Goal: Information Seeking & Learning: Learn about a topic

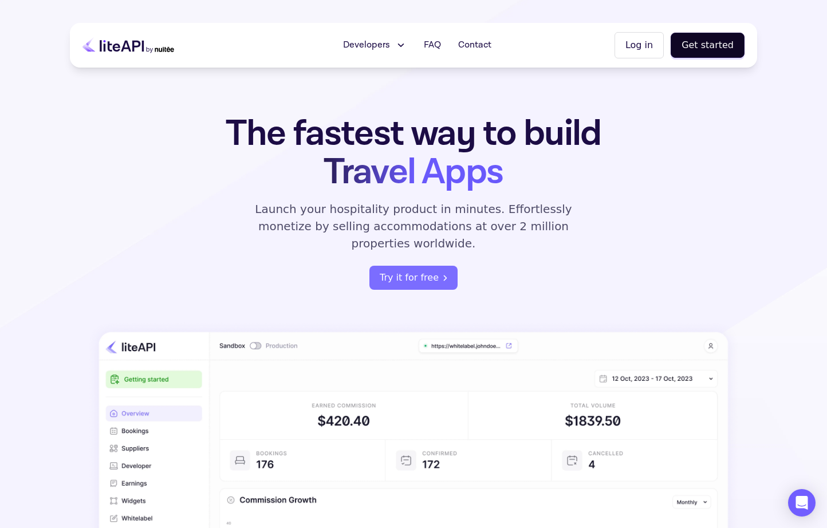
click at [389, 45] on span "Developers" at bounding box center [366, 45] width 47 height 14
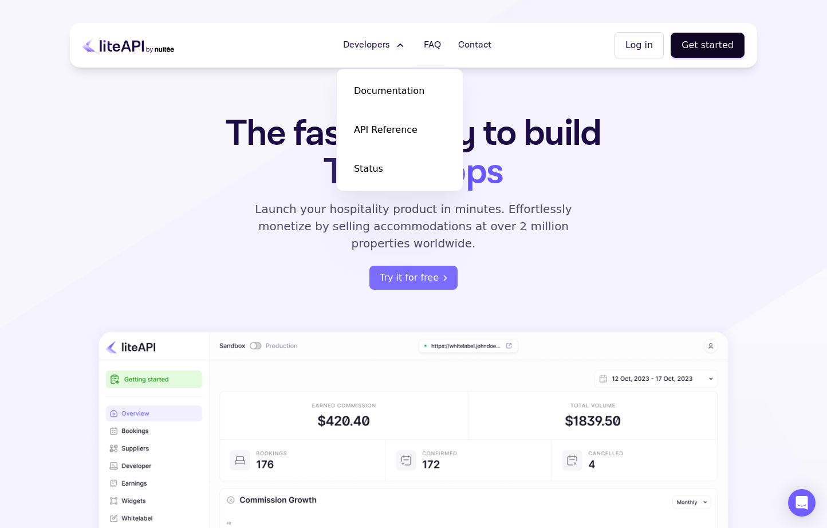
click at [231, 132] on h1 "The fastest way to build Travel Apps" at bounding box center [413, 152] width 448 height 77
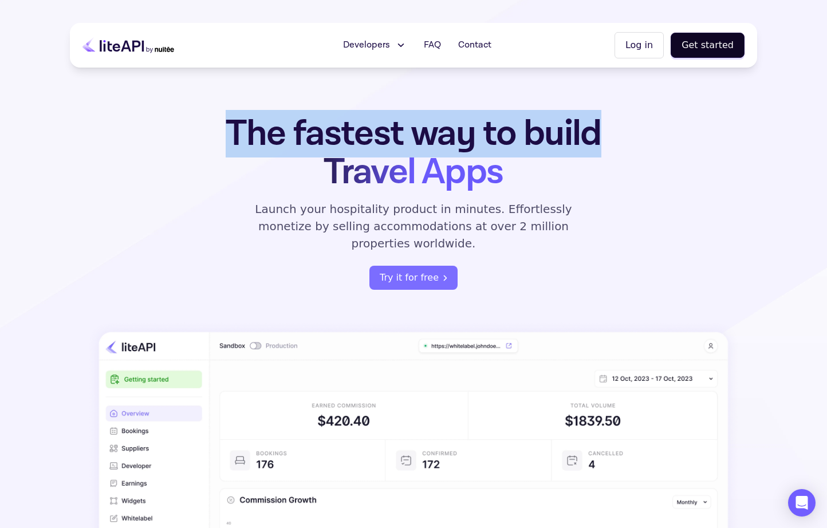
drag, startPoint x: 231, startPoint y: 132, endPoint x: 257, endPoint y: 164, distance: 41.1
click at [260, 165] on h1 "The fastest way to build Travel Apps" at bounding box center [413, 152] width 448 height 77
click at [610, 127] on h1 "The fastest way to build Travel Apps" at bounding box center [413, 152] width 448 height 77
drag, startPoint x: 601, startPoint y: 131, endPoint x: 236, endPoint y: 131, distance: 364.7
click at [236, 131] on h1 "The fastest way to build Travel Apps" at bounding box center [413, 152] width 448 height 77
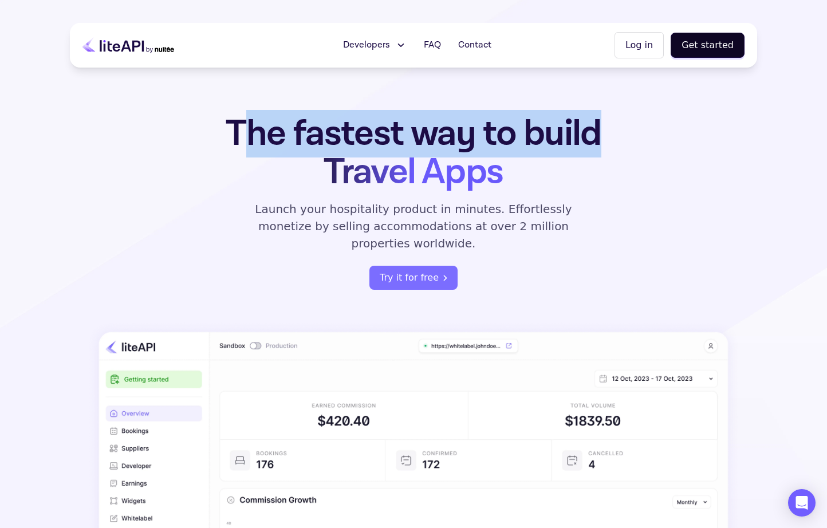
click at [236, 131] on h1 "The fastest way to build Travel Apps" at bounding box center [413, 152] width 448 height 77
drag, startPoint x: 234, startPoint y: 131, endPoint x: 602, endPoint y: 127, distance: 368.7
click at [602, 127] on h1 "The fastest way to build Travel Apps" at bounding box center [413, 152] width 448 height 77
drag, startPoint x: 602, startPoint y: 127, endPoint x: 198, endPoint y: 132, distance: 404.8
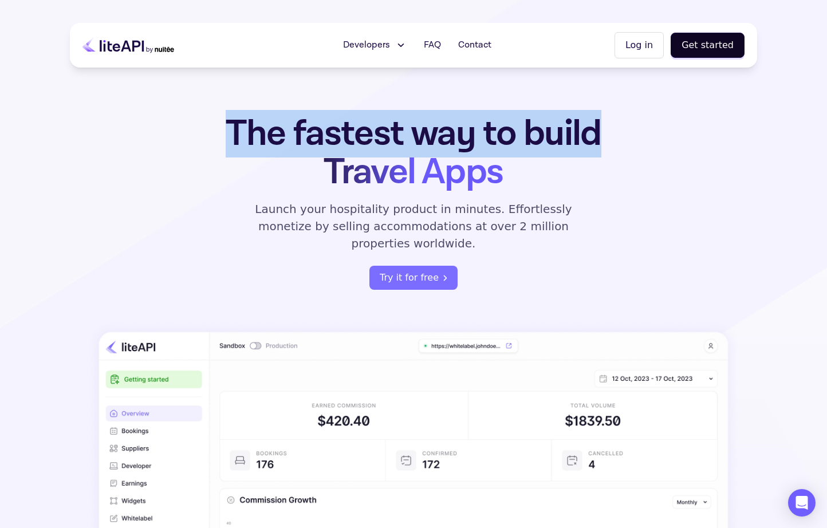
click at [198, 132] on h1 "The fastest way to build Travel Apps" at bounding box center [413, 152] width 448 height 77
click at [268, 130] on h1 "The fastest way to build Travel Apps" at bounding box center [413, 152] width 448 height 77
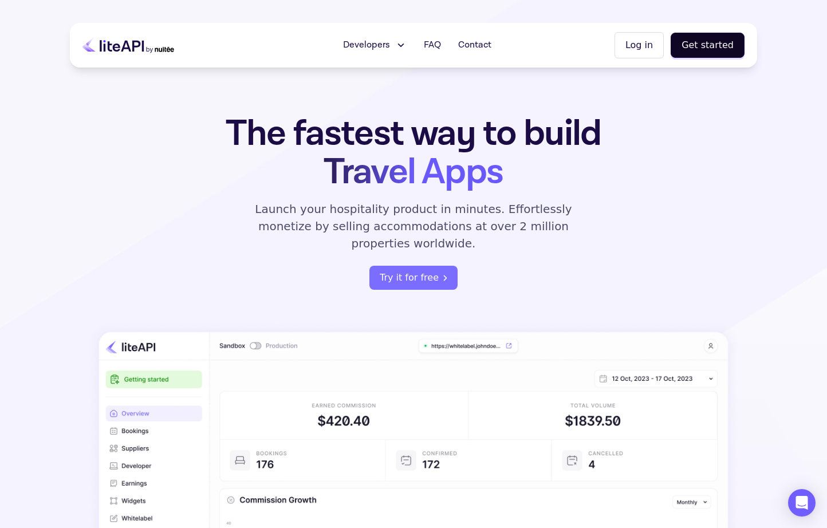
click at [268, 130] on h1 "The fastest way to build Travel Apps" at bounding box center [413, 152] width 448 height 77
click at [351, 143] on h1 "The fastest way to build Travel Apps" at bounding box center [413, 152] width 448 height 77
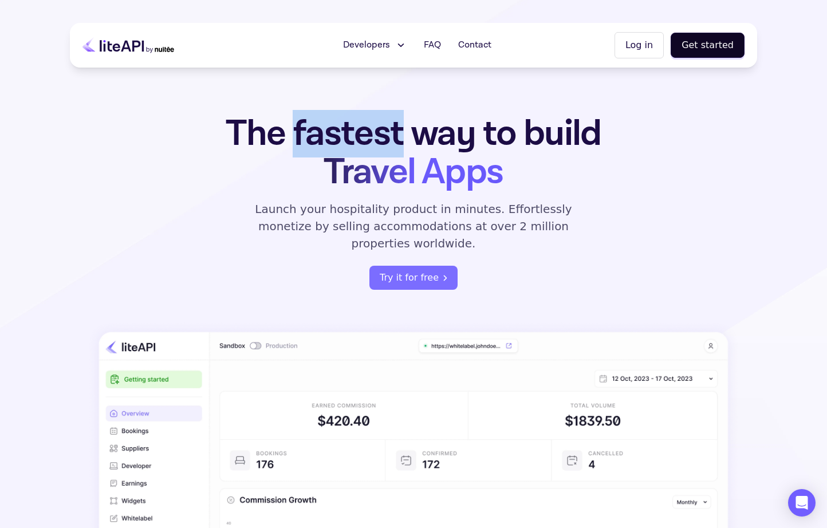
click at [426, 146] on h1 "The fastest way to build Travel Apps" at bounding box center [413, 152] width 448 height 77
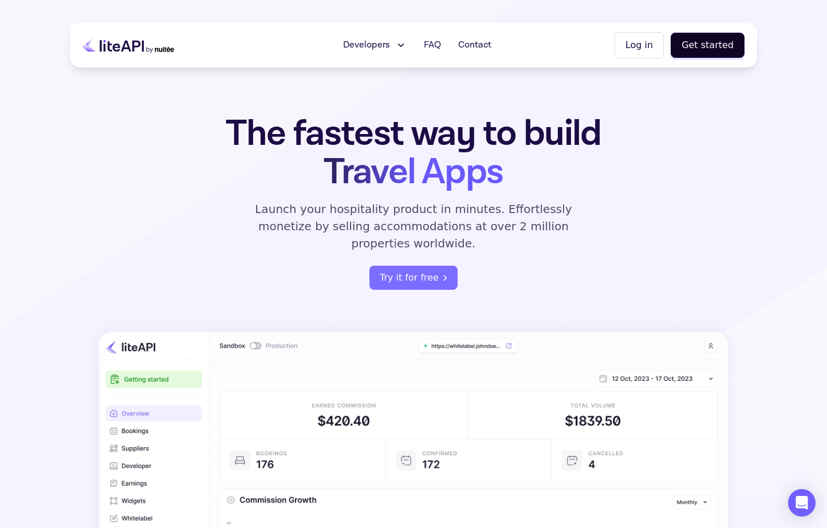
click at [426, 146] on h1 "The fastest way to build Travel Apps" at bounding box center [413, 152] width 448 height 77
click at [513, 134] on h1 "The fastest way to build Travel Apps" at bounding box center [413, 152] width 448 height 77
click at [574, 137] on h1 "The fastest way to build Travel Apps" at bounding box center [413, 152] width 448 height 77
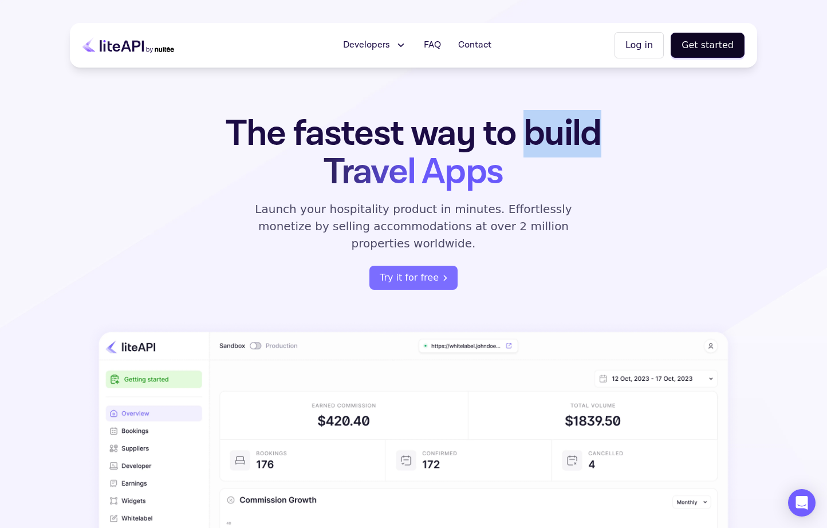
click at [508, 141] on h1 "The fastest way to build Travel Apps" at bounding box center [413, 152] width 448 height 77
click at [439, 142] on h1 "The fastest way to build Travel Apps" at bounding box center [413, 152] width 448 height 77
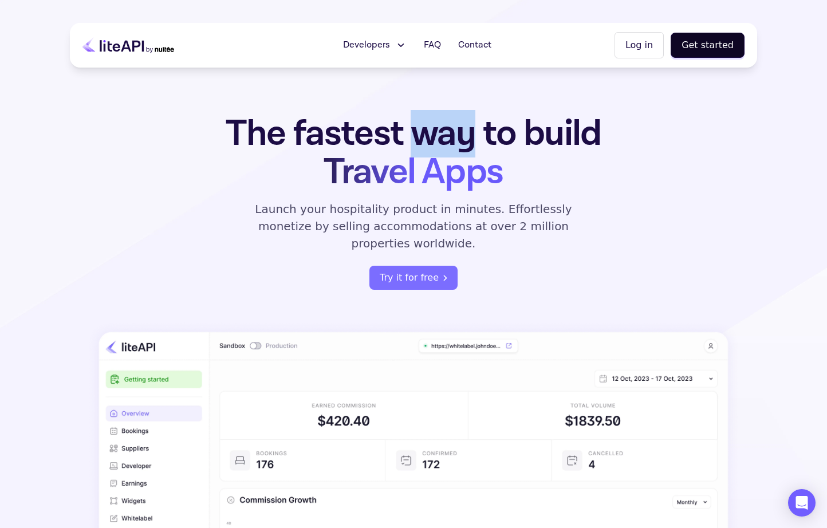
click at [365, 135] on h1 "The fastest way to build Travel Apps" at bounding box center [413, 152] width 448 height 77
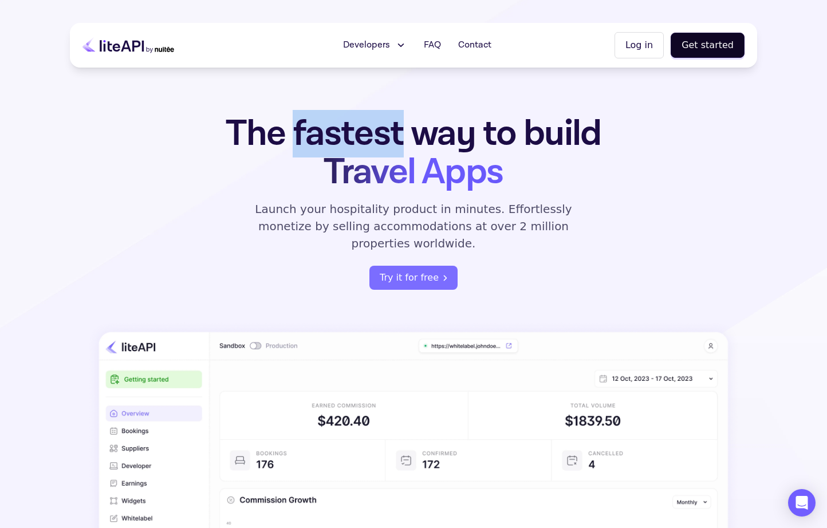
click at [250, 136] on h1 "The fastest way to build Travel Apps" at bounding box center [413, 152] width 448 height 77
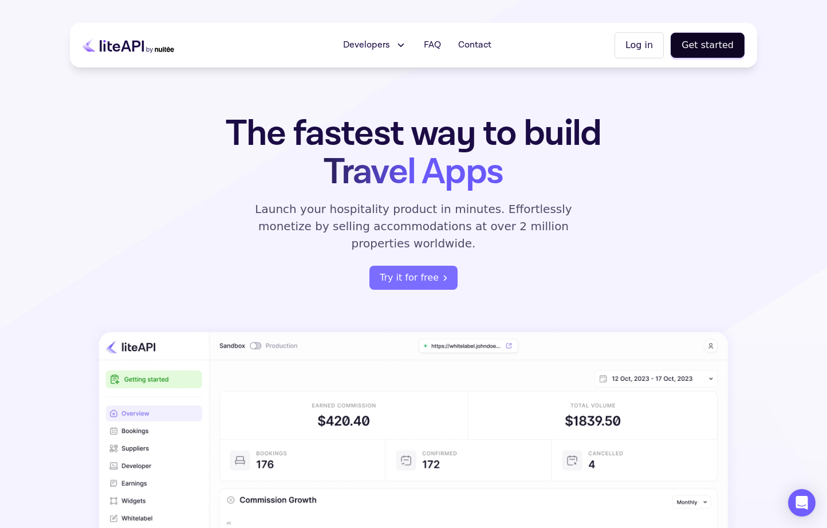
click at [250, 136] on h1 "The fastest way to build Travel Apps" at bounding box center [413, 152] width 448 height 77
click at [323, 148] on h1 "The fastest way to build Travel Apps" at bounding box center [413, 152] width 448 height 77
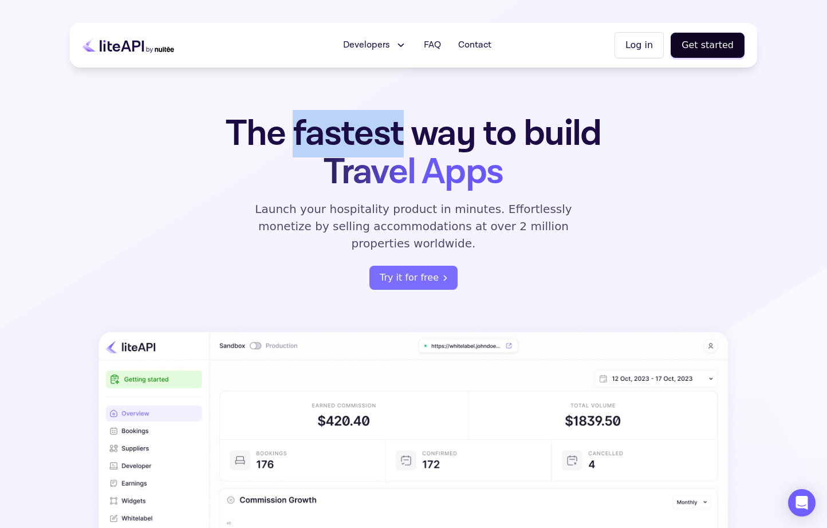
click at [372, 172] on span "Travel Apps" at bounding box center [412, 172] width 179 height 48
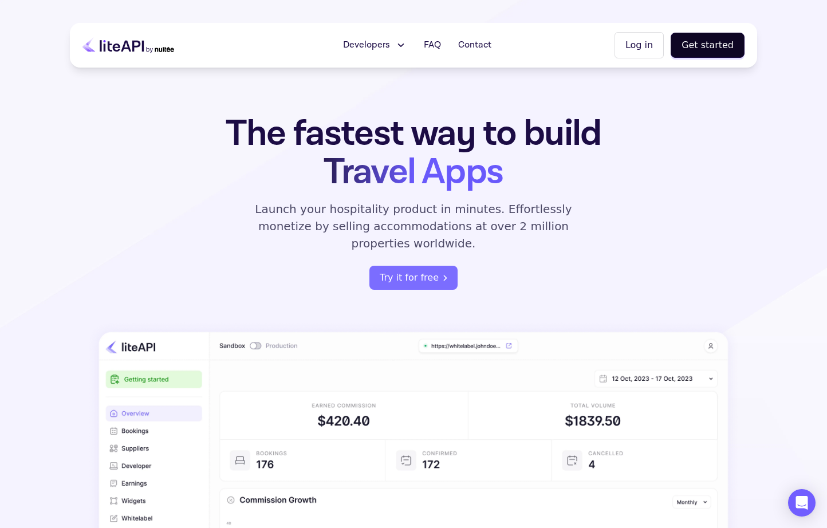
click at [372, 172] on span "Travel Apps" at bounding box center [412, 172] width 179 height 48
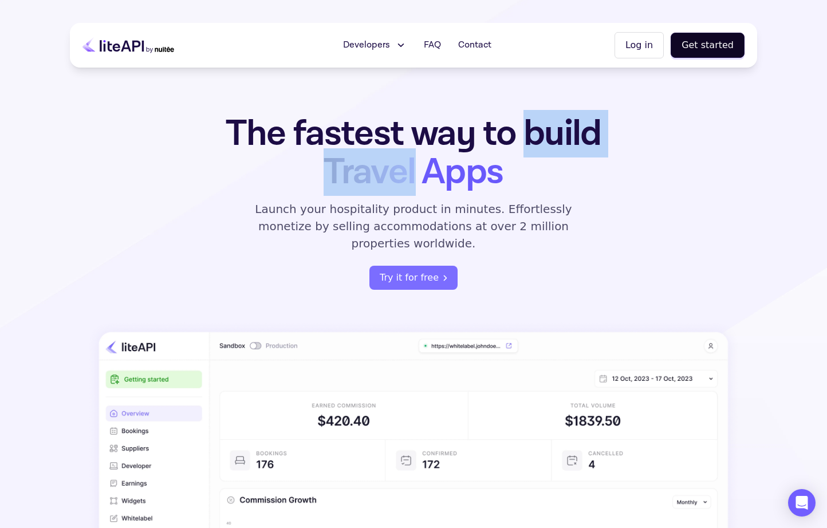
click at [447, 173] on span "Travel Apps" at bounding box center [412, 172] width 179 height 48
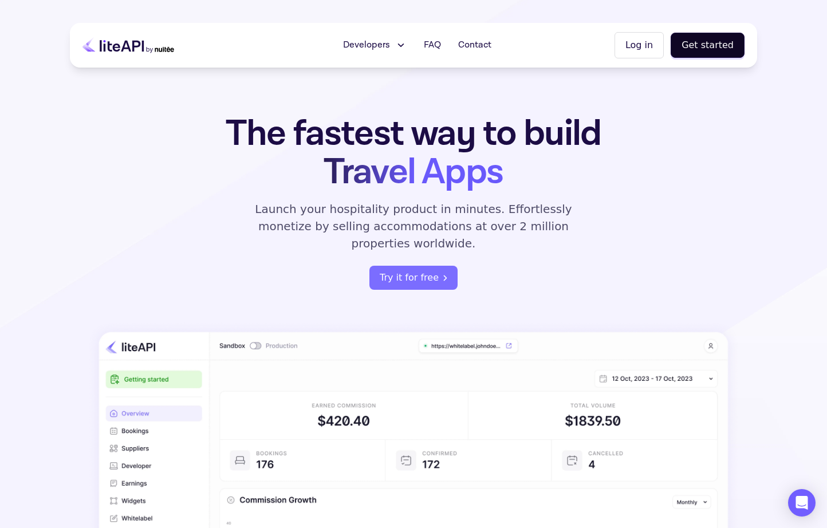
click at [447, 173] on span "Travel Apps" at bounding box center [412, 172] width 179 height 48
click at [371, 177] on span "Travel Apps" at bounding box center [412, 172] width 179 height 48
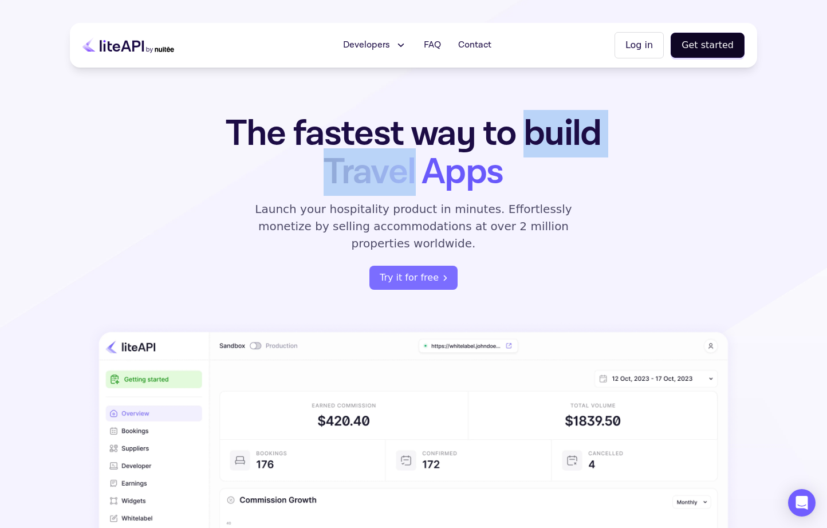
click at [293, 136] on h1 "The fastest way to build Travel Apps" at bounding box center [413, 152] width 448 height 77
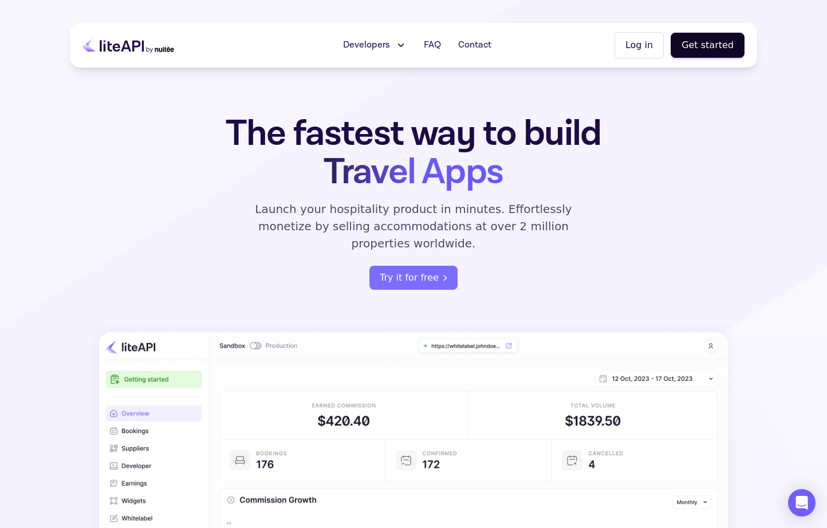
click at [293, 136] on h1 "The fastest way to build Travel Apps" at bounding box center [413, 152] width 448 height 77
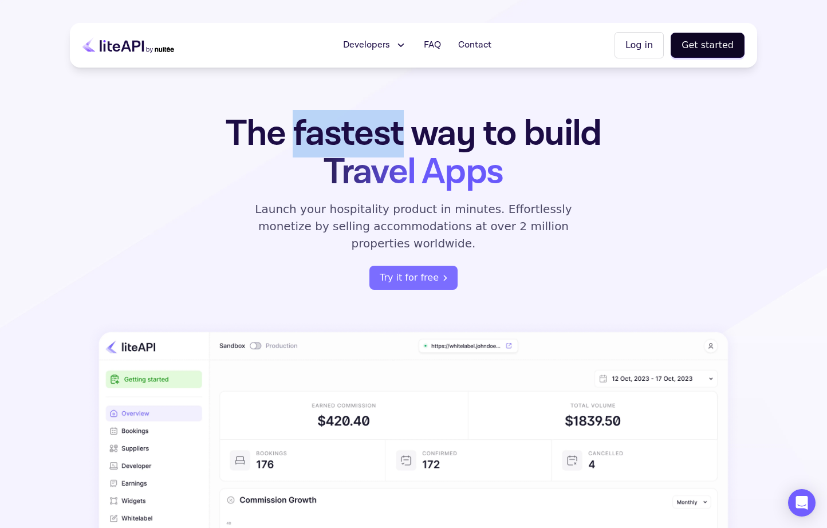
click at [255, 136] on h1 "The fastest way to build Travel Apps" at bounding box center [413, 152] width 448 height 77
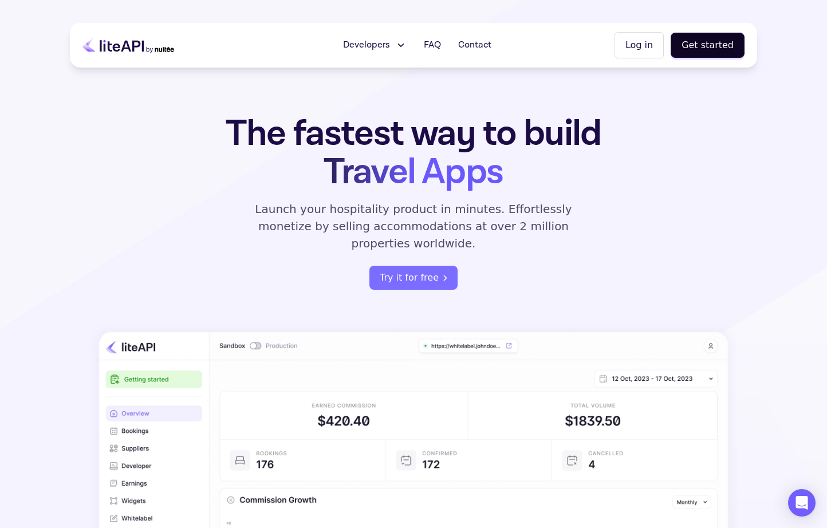
click at [255, 136] on h1 "The fastest way to build Travel Apps" at bounding box center [413, 152] width 448 height 77
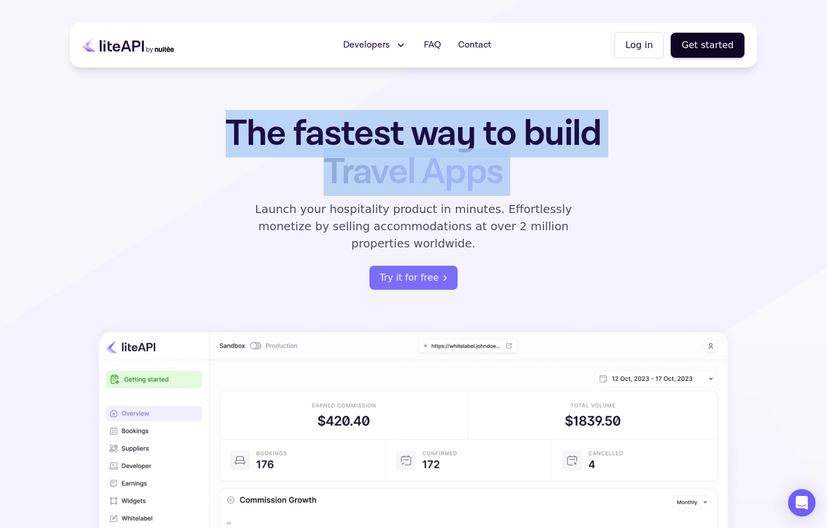
click at [373, 135] on h1 "The fastest way to build Travel Apps" at bounding box center [413, 152] width 448 height 77
drag, startPoint x: 222, startPoint y: 131, endPoint x: 546, endPoint y: 180, distance: 328.3
click at [546, 180] on h1 "The fastest way to build Travel Apps" at bounding box center [413, 152] width 448 height 77
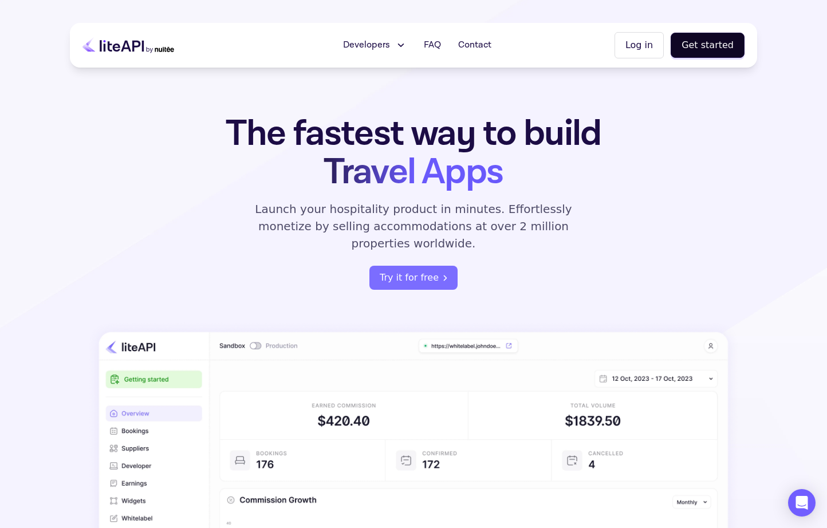
click at [572, 222] on p "Launch your hospitality product in minutes. Effortlessly monetize by selling ac…" at bounding box center [413, 226] width 343 height 52
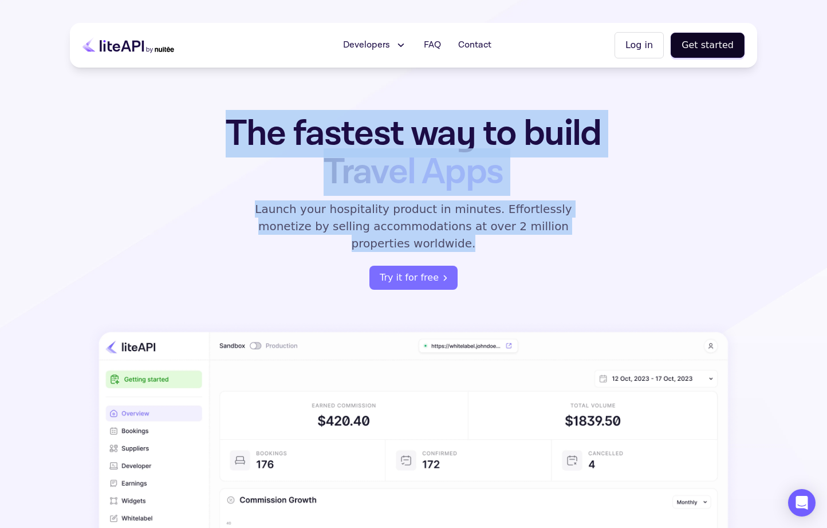
drag, startPoint x: 586, startPoint y: 236, endPoint x: 230, endPoint y: 113, distance: 376.6
click at [229, 114] on div "The fastest way to build Travel Apps Launch your hospitality product in minutes…" at bounding box center [413, 201] width 448 height 175
click at [272, 146] on h1 "The fastest way to build Travel Apps" at bounding box center [413, 152] width 448 height 77
drag, startPoint x: 232, startPoint y: 127, endPoint x: 576, endPoint y: 235, distance: 360.5
click at [578, 235] on div "The fastest way to build Travel Apps Launch your hospitality product in minutes…" at bounding box center [413, 201] width 448 height 175
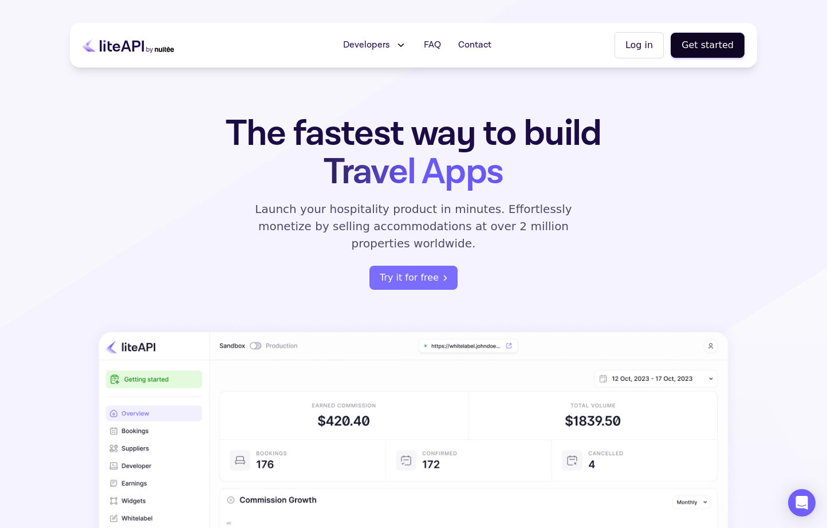
click at [580, 218] on p "Launch your hospitality product in minutes. Effortlessly monetize by selling ac…" at bounding box center [413, 226] width 343 height 52
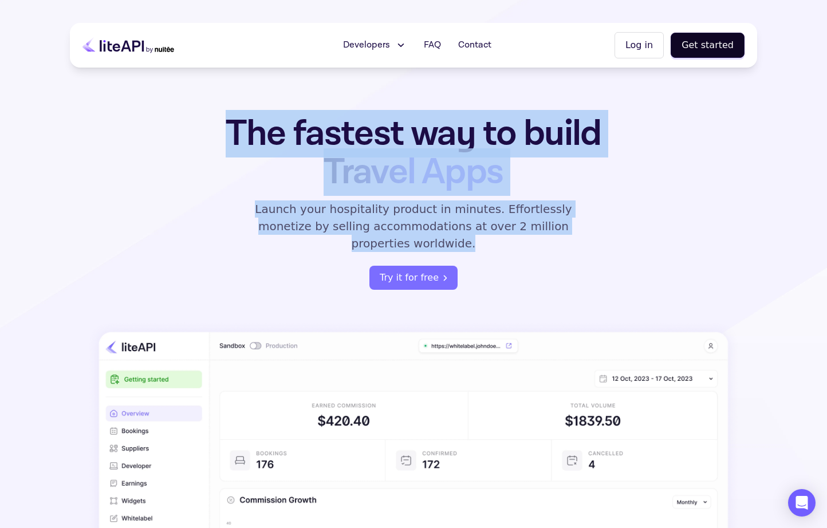
drag, startPoint x: 580, startPoint y: 228, endPoint x: 230, endPoint y: 138, distance: 361.1
click at [230, 139] on div "The fastest way to build Travel Apps Launch your hospitality product in minutes…" at bounding box center [413, 201] width 448 height 175
click at [184, 216] on div "The fastest way to build Travel Apps Launch your hospitality product in minutes…" at bounding box center [413, 413] width 687 height 598
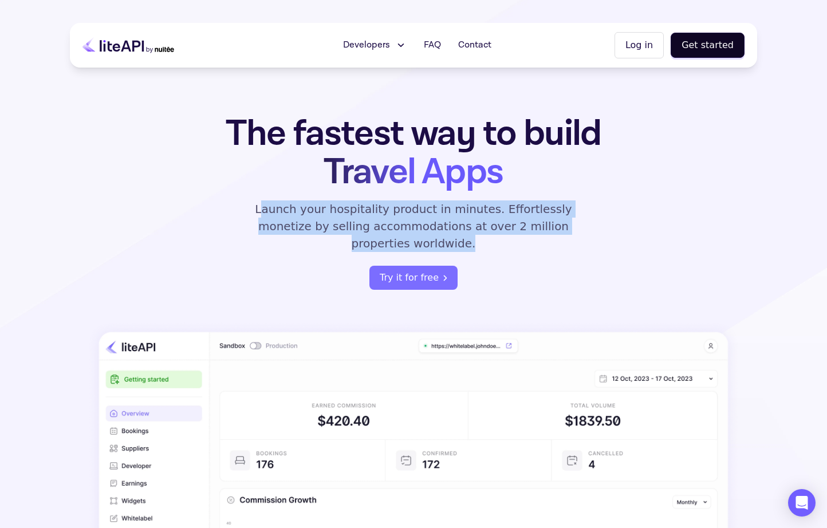
drag, startPoint x: 252, startPoint y: 209, endPoint x: 605, endPoint y: 222, distance: 353.4
click at [606, 222] on div "The fastest way to build Travel Apps Launch your hospitality product in minutes…" at bounding box center [413, 201] width 448 height 175
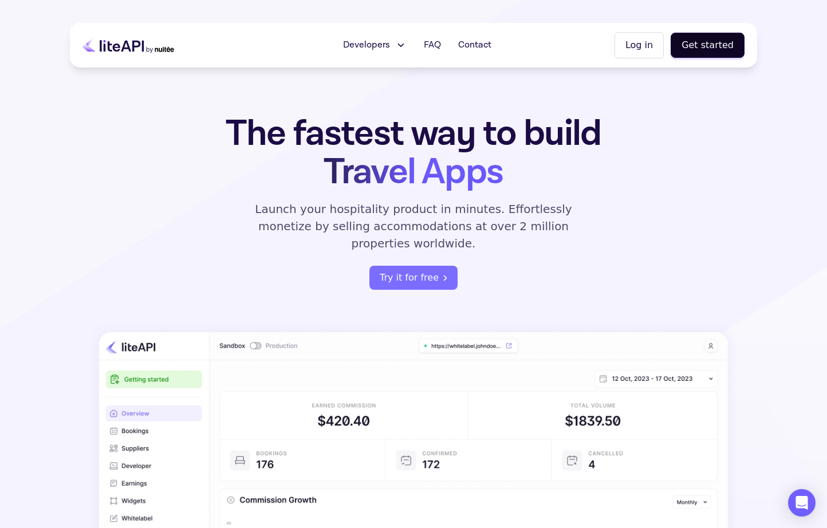
click at [566, 220] on p "Launch your hospitality product in minutes. Effortlessly monetize by selling ac…" at bounding box center [413, 226] width 343 height 52
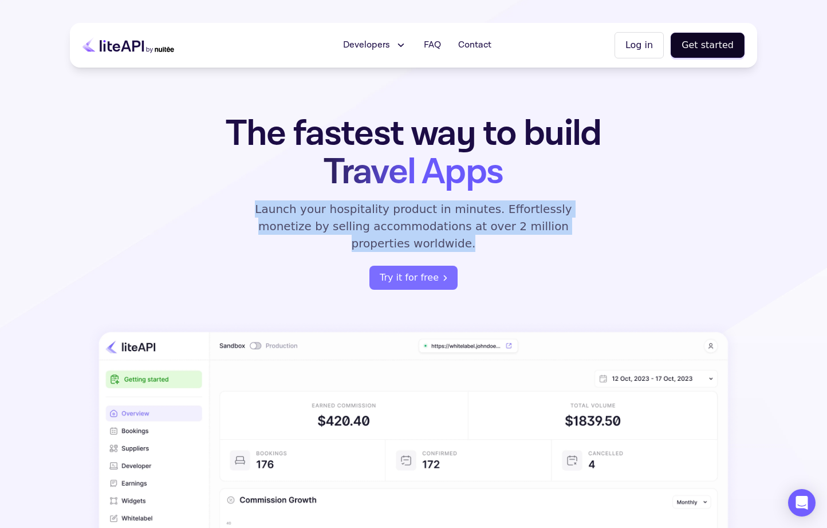
drag, startPoint x: 589, startPoint y: 230, endPoint x: 242, endPoint y: 212, distance: 347.3
click at [242, 212] on div "The fastest way to build Travel Apps Launch your hospitality product in minutes…" at bounding box center [413, 201] width 448 height 175
click at [242, 212] on p "Launch your hospitality product in minutes. Effortlessly monetize by selling ac…" at bounding box center [413, 226] width 343 height 52
drag, startPoint x: 244, startPoint y: 212, endPoint x: 575, endPoint y: 227, distance: 331.2
click at [575, 227] on p "Launch your hospitality product in minutes. Effortlessly monetize by selling ac…" at bounding box center [413, 226] width 343 height 52
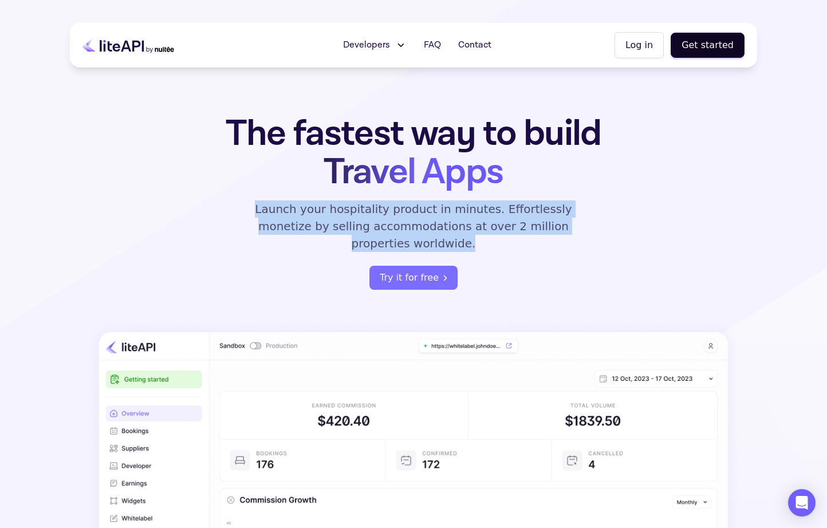
click at [575, 227] on p "Launch your hospitality product in minutes. Effortlessly monetize by selling ac…" at bounding box center [413, 226] width 343 height 52
drag, startPoint x: 575, startPoint y: 227, endPoint x: 246, endPoint y: 208, distance: 329.7
click at [246, 208] on p "Launch your hospitality product in minutes. Effortlessly monetize by selling ac…" at bounding box center [413, 226] width 343 height 52
drag, startPoint x: 246, startPoint y: 208, endPoint x: 566, endPoint y: 226, distance: 321.1
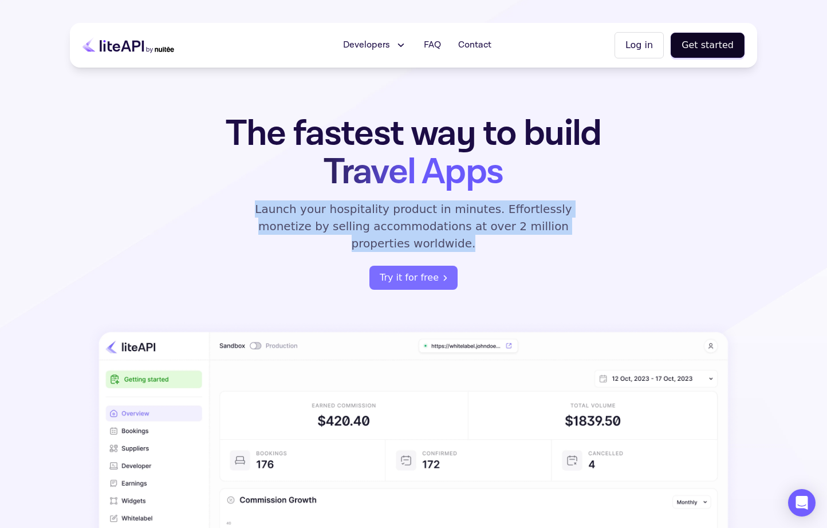
click at [566, 226] on p "Launch your hospitality product in minutes. Effortlessly monetize by selling ac…" at bounding box center [413, 226] width 343 height 52
drag, startPoint x: 566, startPoint y: 226, endPoint x: 243, endPoint y: 209, distance: 323.9
click at [243, 209] on p "Launch your hospitality product in minutes. Effortlessly monetize by selling ac…" at bounding box center [413, 226] width 343 height 52
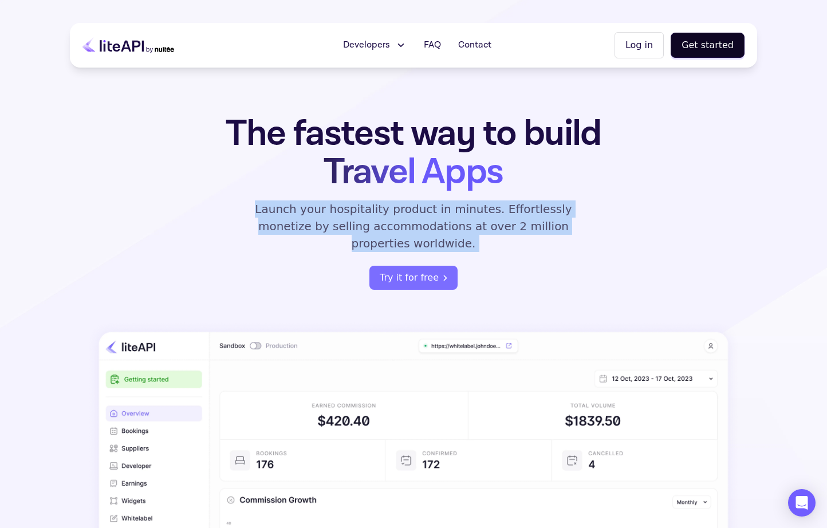
drag, startPoint x: 243, startPoint y: 209, endPoint x: 594, endPoint y: 221, distance: 351.1
click at [594, 221] on div "The fastest way to build Travel Apps Launch your hospitality product in minutes…" at bounding box center [413, 201] width 448 height 175
click at [564, 223] on p "Launch your hospitality product in minutes. Effortlessly monetize by selling ac…" at bounding box center [413, 226] width 343 height 52
drag, startPoint x: 572, startPoint y: 230, endPoint x: 242, endPoint y: 211, distance: 330.9
click at [242, 211] on p "Launch your hospitality product in minutes. Effortlessly monetize by selling ac…" at bounding box center [413, 226] width 343 height 52
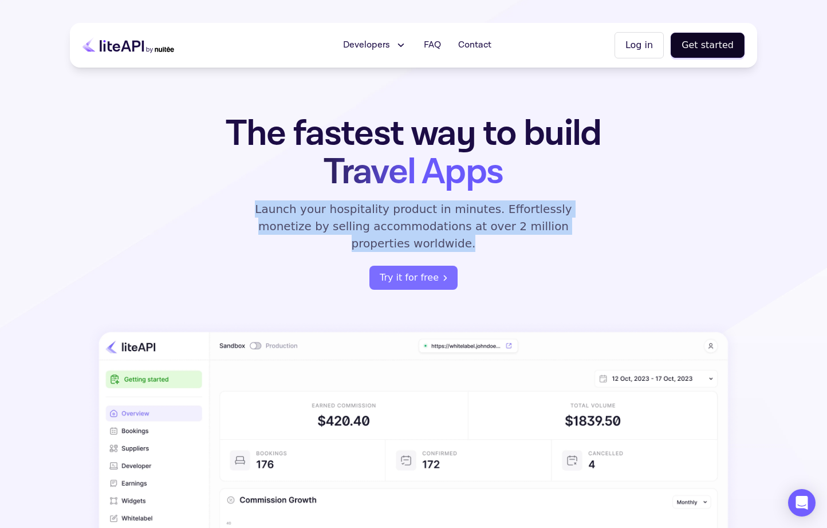
click at [242, 211] on p "Launch your hospitality product in minutes. Effortlessly monetize by selling ac…" at bounding box center [413, 226] width 343 height 52
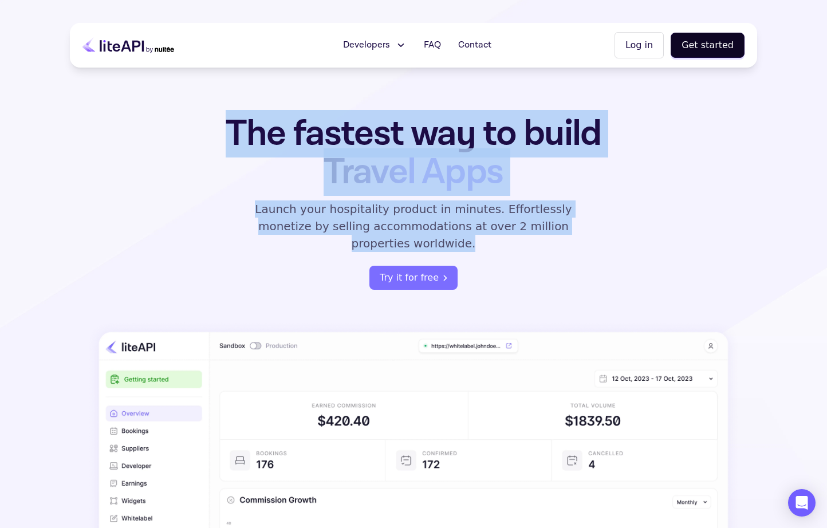
drag, startPoint x: 228, startPoint y: 127, endPoint x: 584, endPoint y: 228, distance: 370.8
click at [584, 228] on div "The fastest way to build Travel Apps Launch your hospitality product in minutes…" at bounding box center [413, 201] width 448 height 175
click at [582, 228] on p "Launch your hospitality product in minutes. Effortlessly monetize by selling ac…" at bounding box center [413, 226] width 343 height 52
drag, startPoint x: 579, startPoint y: 228, endPoint x: 235, endPoint y: 141, distance: 354.9
click at [235, 141] on div "The fastest way to build Travel Apps Launch your hospitality product in minutes…" at bounding box center [413, 201] width 448 height 175
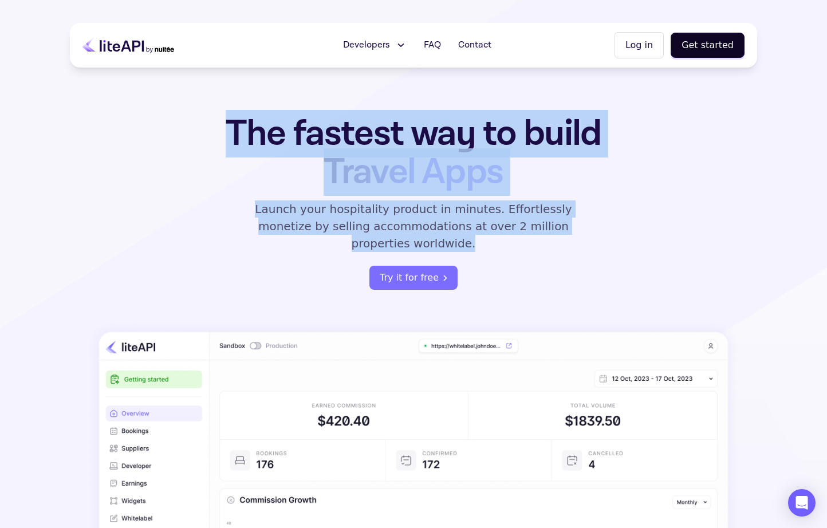
click at [235, 141] on h1 "The fastest way to build Travel Apps" at bounding box center [413, 152] width 448 height 77
drag, startPoint x: 235, startPoint y: 141, endPoint x: 574, endPoint y: 231, distance: 351.3
click at [575, 231] on div "The fastest way to build Travel Apps Launch your hospitality product in minutes…" at bounding box center [413, 201] width 448 height 175
click at [563, 223] on p "Launch your hospitality product in minutes. Effortlessly monetize by selling ac…" at bounding box center [413, 226] width 343 height 52
drag, startPoint x: 574, startPoint y: 229, endPoint x: 235, endPoint y: 132, distance: 352.4
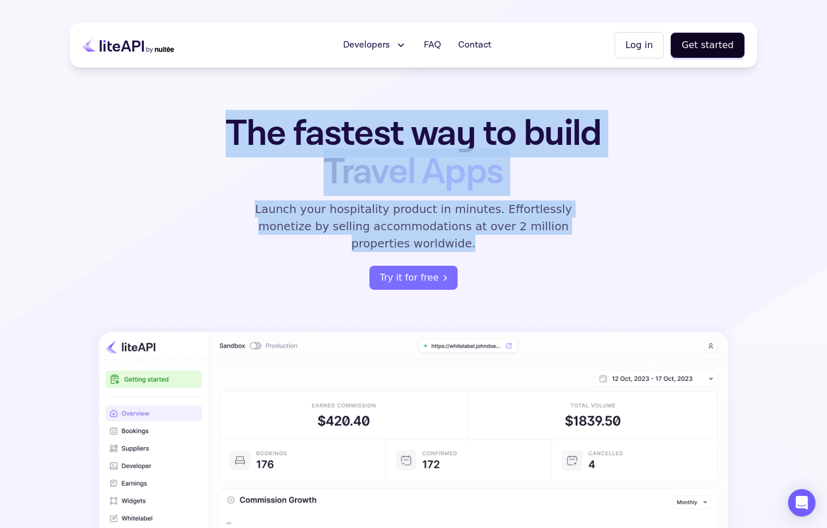
click at [235, 132] on div "The fastest way to build Travel Apps Launch your hospitality product in minutes…" at bounding box center [413, 201] width 448 height 175
click at [235, 132] on h1 "The fastest way to build Travel Apps" at bounding box center [413, 152] width 448 height 77
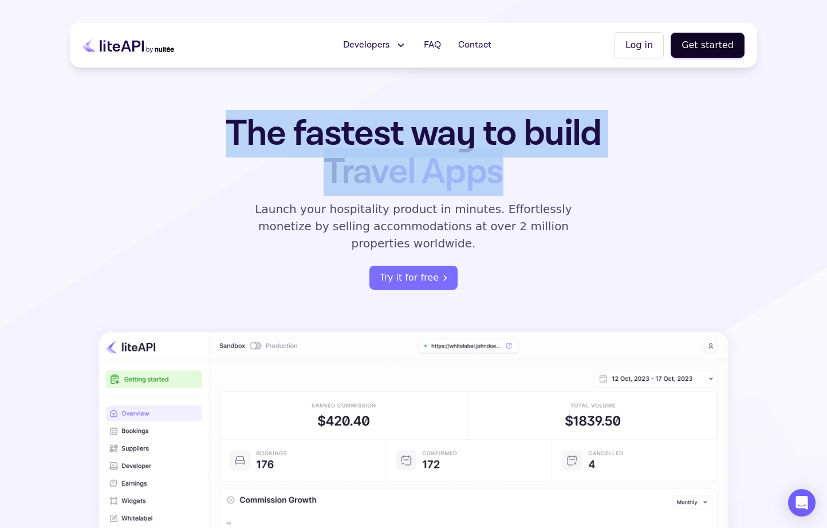
drag, startPoint x: 232, startPoint y: 132, endPoint x: 522, endPoint y: 175, distance: 292.8
click at [522, 175] on h1 "The fastest way to build Travel Apps" at bounding box center [413, 152] width 448 height 77
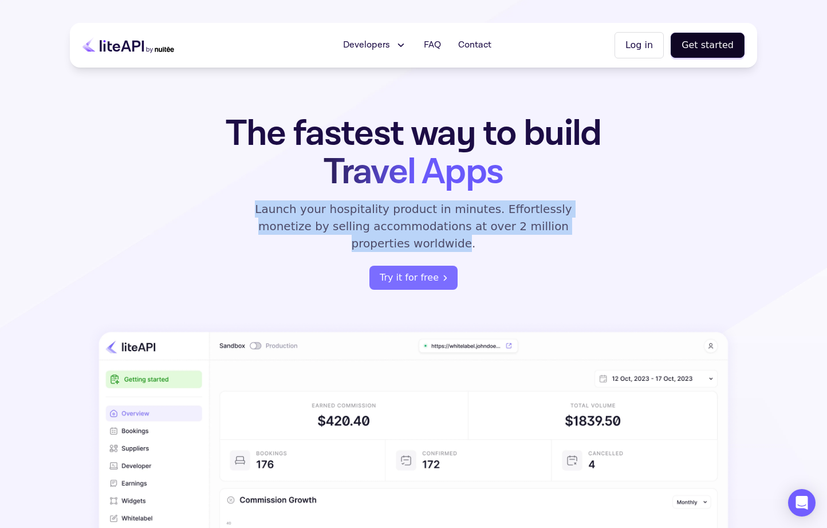
drag, startPoint x: 244, startPoint y: 209, endPoint x: 567, endPoint y: 227, distance: 323.4
click at [567, 227] on p "Launch your hospitality product in minutes. Effortlessly monetize by selling ac…" at bounding box center [413, 226] width 343 height 52
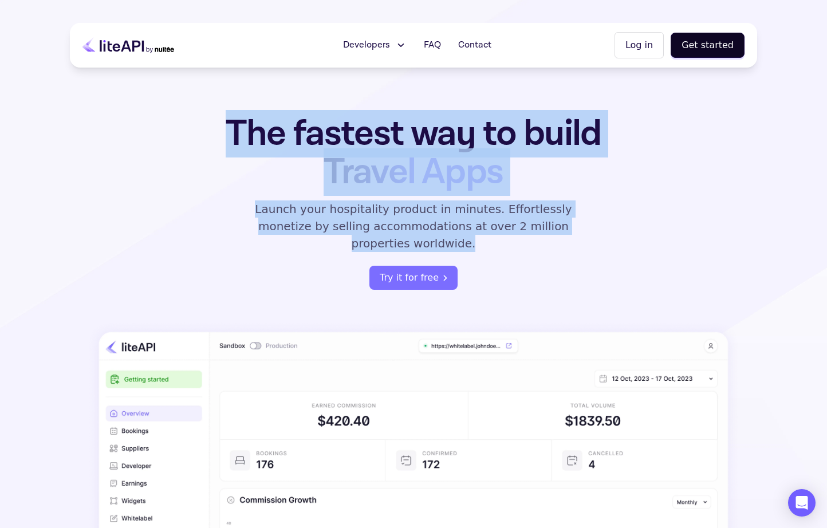
drag, startPoint x: 571, startPoint y: 228, endPoint x: 232, endPoint y: 122, distance: 355.2
click at [232, 122] on div "The fastest way to build Travel Apps Launch your hospitality product in minutes…" at bounding box center [413, 201] width 448 height 175
click at [232, 122] on h1 "The fastest way to build Travel Apps" at bounding box center [413, 152] width 448 height 77
drag, startPoint x: 231, startPoint y: 129, endPoint x: 562, endPoint y: 223, distance: 344.1
click at [562, 223] on div "The fastest way to build Travel Apps Launch your hospitality product in minutes…" at bounding box center [413, 201] width 448 height 175
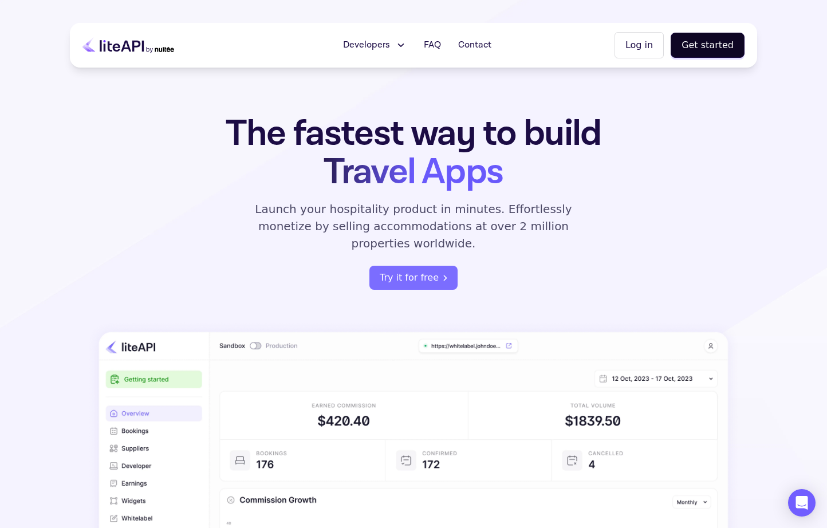
click at [571, 227] on p "Launch your hospitality product in minutes. Effortlessly monetize by selling ac…" at bounding box center [413, 226] width 343 height 52
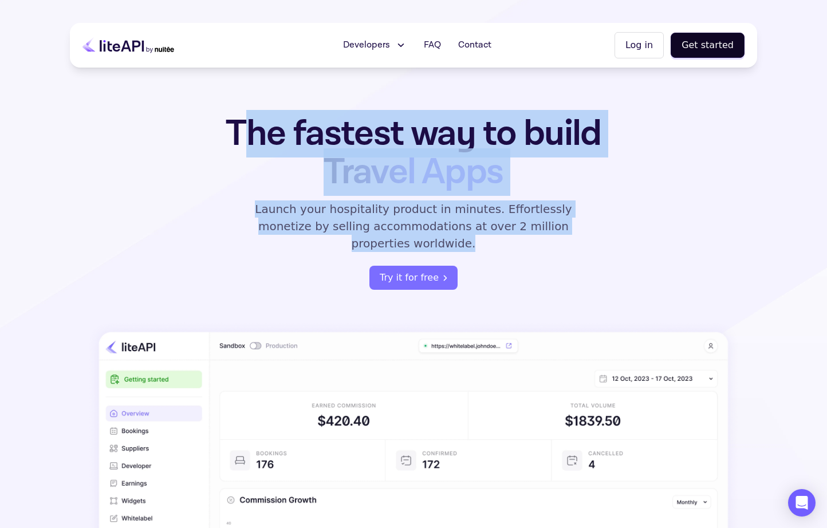
drag, startPoint x: 571, startPoint y: 228, endPoint x: 236, endPoint y: 137, distance: 347.5
click at [236, 137] on div "The fastest way to build Travel Apps Launch your hospitality product in minutes…" at bounding box center [413, 201] width 448 height 175
click at [236, 137] on h1 "The fastest way to build Travel Apps" at bounding box center [413, 152] width 448 height 77
drag, startPoint x: 230, startPoint y: 135, endPoint x: 578, endPoint y: 228, distance: 360.4
click at [578, 228] on div "The fastest way to build Travel Apps Launch your hospitality product in minutes…" at bounding box center [413, 201] width 448 height 175
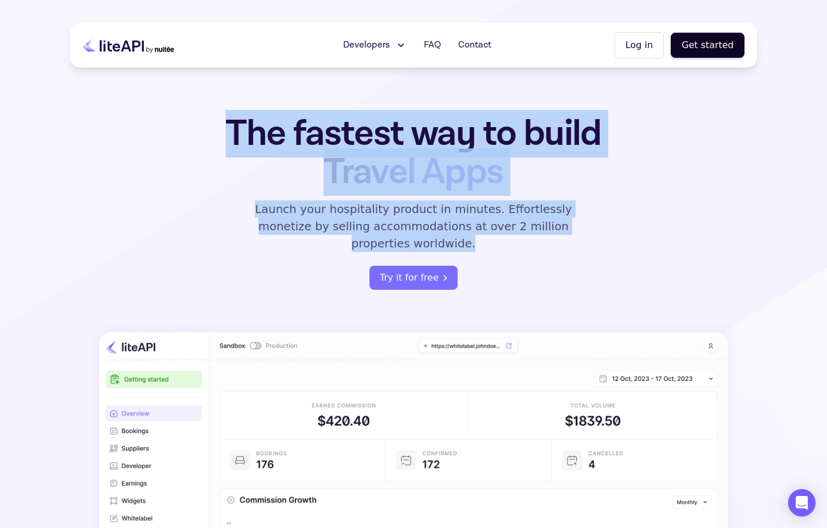
click at [578, 228] on p "Launch your hospitality product in minutes. Effortlessly monetize by selling ac…" at bounding box center [413, 226] width 343 height 52
